Goal: Task Accomplishment & Management: Complete application form

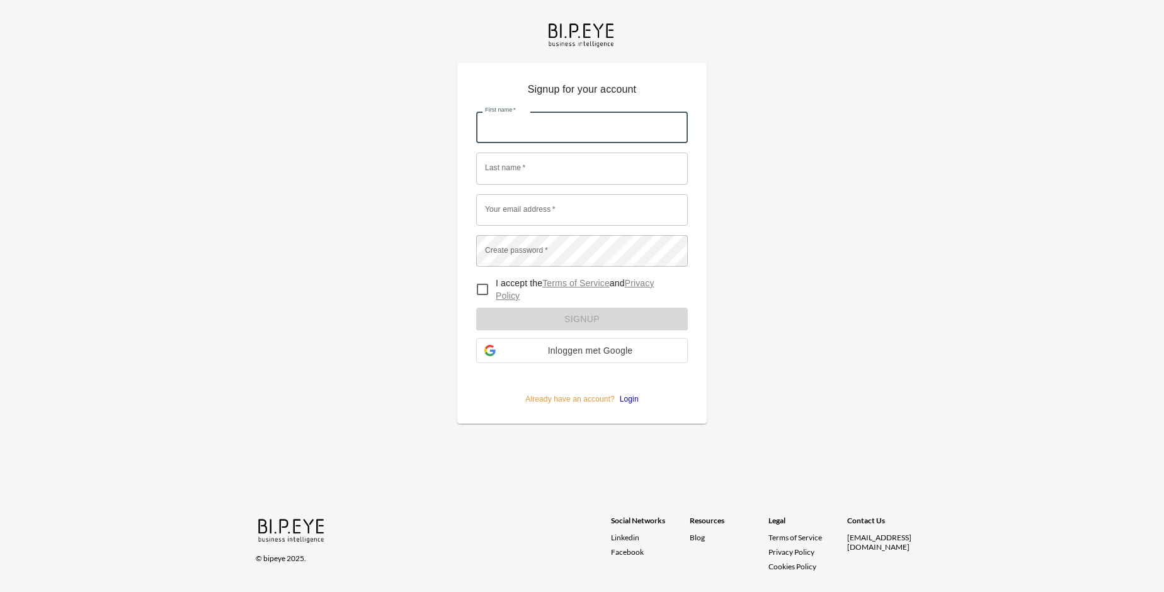
click at [582, 112] on input "First name   *" at bounding box center [582, 128] width 212 height 32
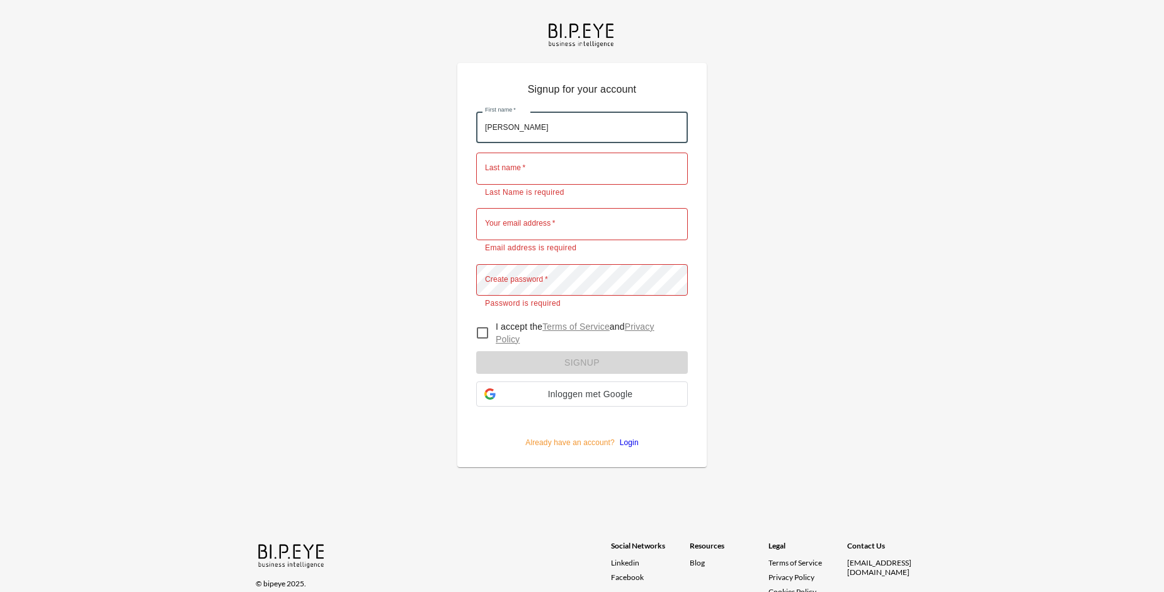
type input "[PERSON_NAME]"
click at [582, 152] on input "Last name   *" at bounding box center [582, 168] width 212 height 32
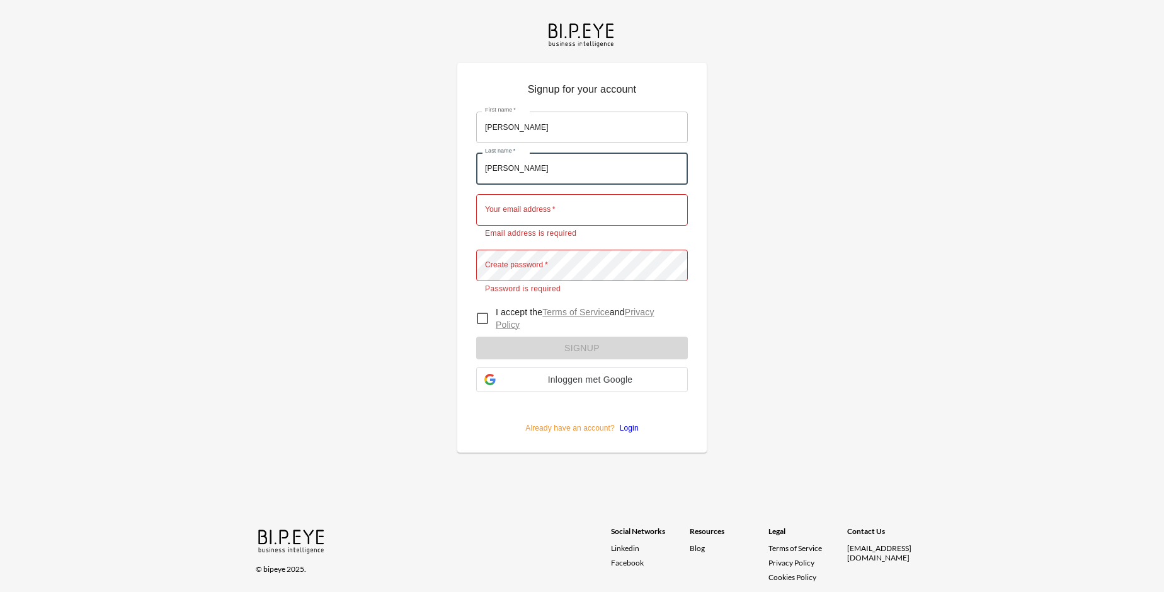
type input "[PERSON_NAME]"
click at [582, 194] on input "Your email address   *" at bounding box center [582, 210] width 212 height 32
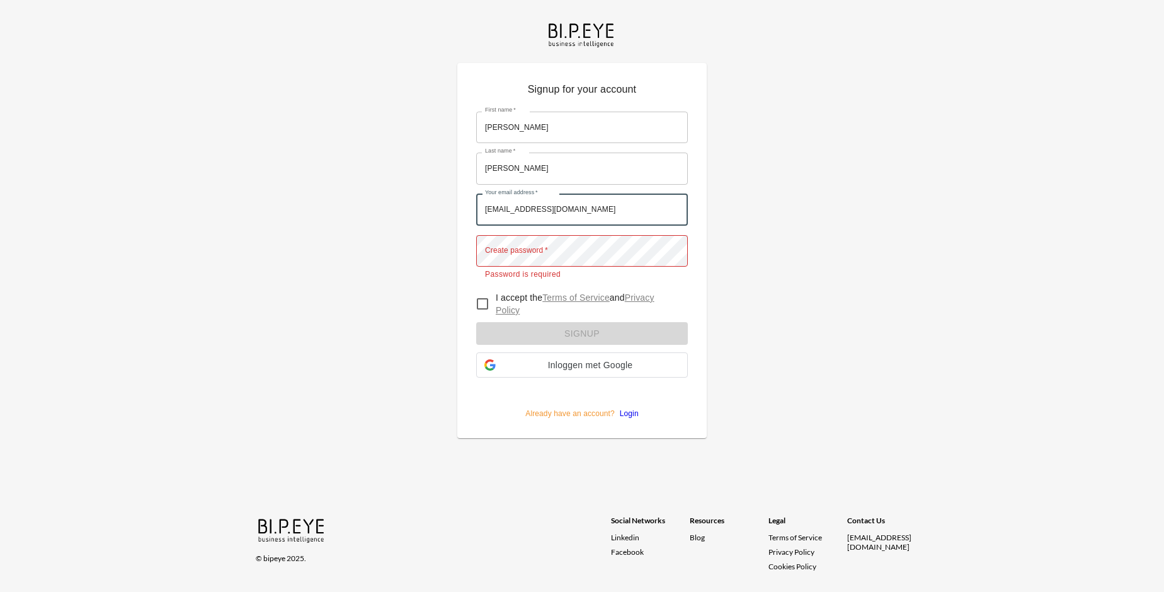
type input "[EMAIL_ADDRESS][DOMAIN_NAME]"
click at [483, 290] on input "I accept the Terms of Service and Privacy Policy" at bounding box center [482, 303] width 26 height 26
checkbox input "true"
click at [582, 316] on form "First name   * [PERSON_NAME] First name   * Last name   * [PERSON_NAME] Last na…" at bounding box center [582, 260] width 212 height 317
